Goal: Task Accomplishment & Management: Manage account settings

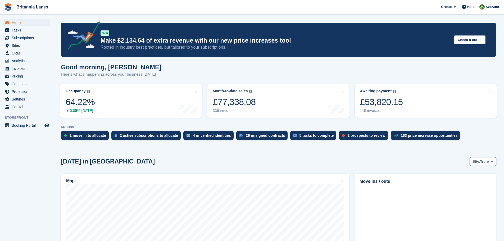
click at [493, 162] on icon at bounding box center [492, 161] width 2 height 3
click at [475, 195] on link "[GEOGRAPHIC_DATA]" at bounding box center [470, 194] width 48 height 10
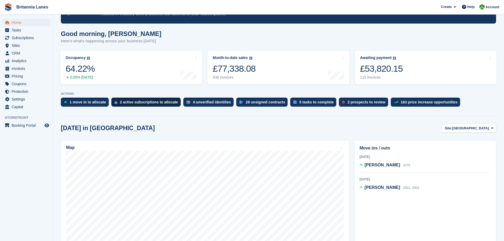
scroll to position [26, 0]
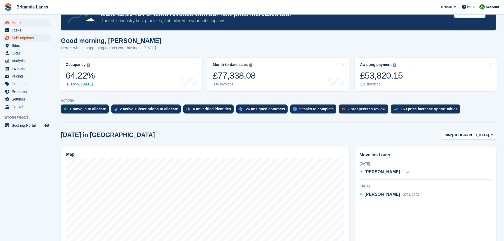
click at [30, 37] on span "Subscriptions" at bounding box center [28, 37] width 32 height 7
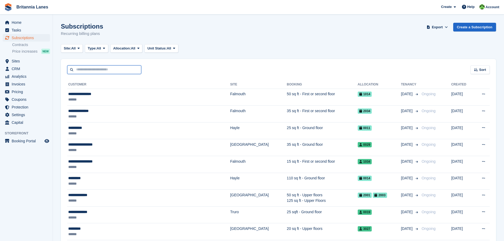
click at [89, 71] on input "text" at bounding box center [104, 69] width 74 height 9
type input "****"
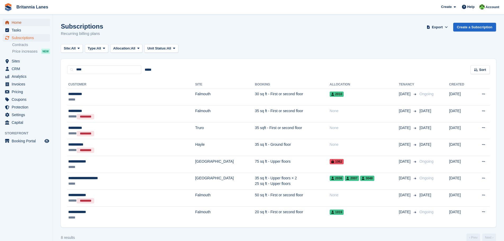
click at [21, 22] on span "Home" at bounding box center [28, 22] width 32 height 7
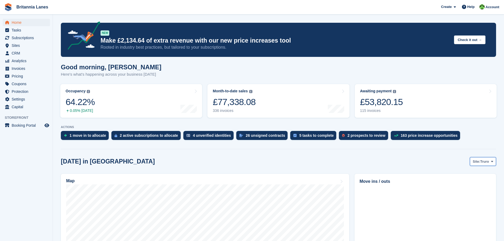
click at [491, 163] on span at bounding box center [492, 161] width 4 height 4
click at [478, 195] on link "[GEOGRAPHIC_DATA]" at bounding box center [470, 194] width 48 height 10
